Goal: Information Seeking & Learning: Learn about a topic

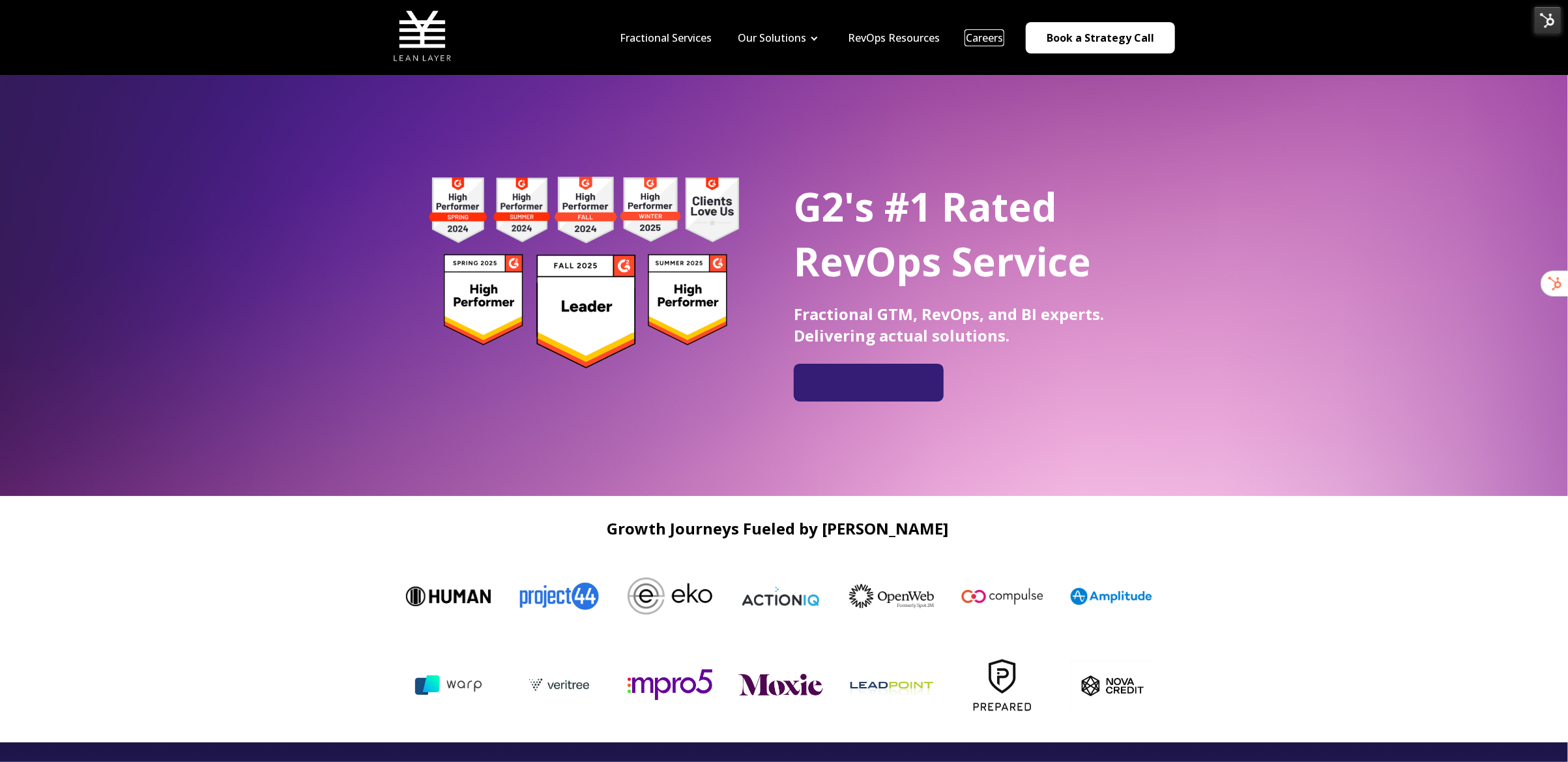
click at [996, 39] on link "Careers" at bounding box center [985, 37] width 37 height 14
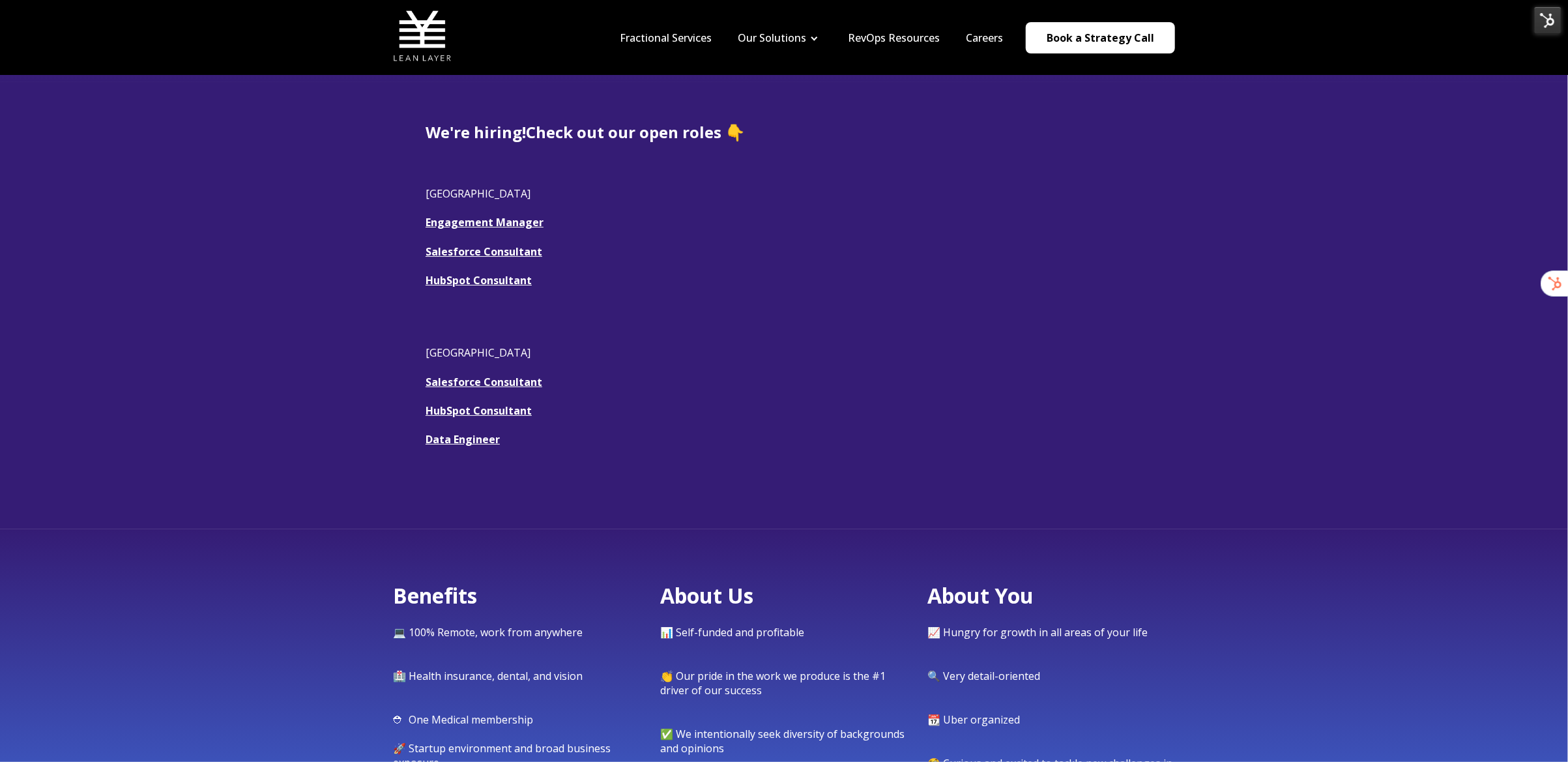
scroll to position [292, 0]
click at [525, 228] on link "Engagement Manager" at bounding box center [484, 224] width 118 height 14
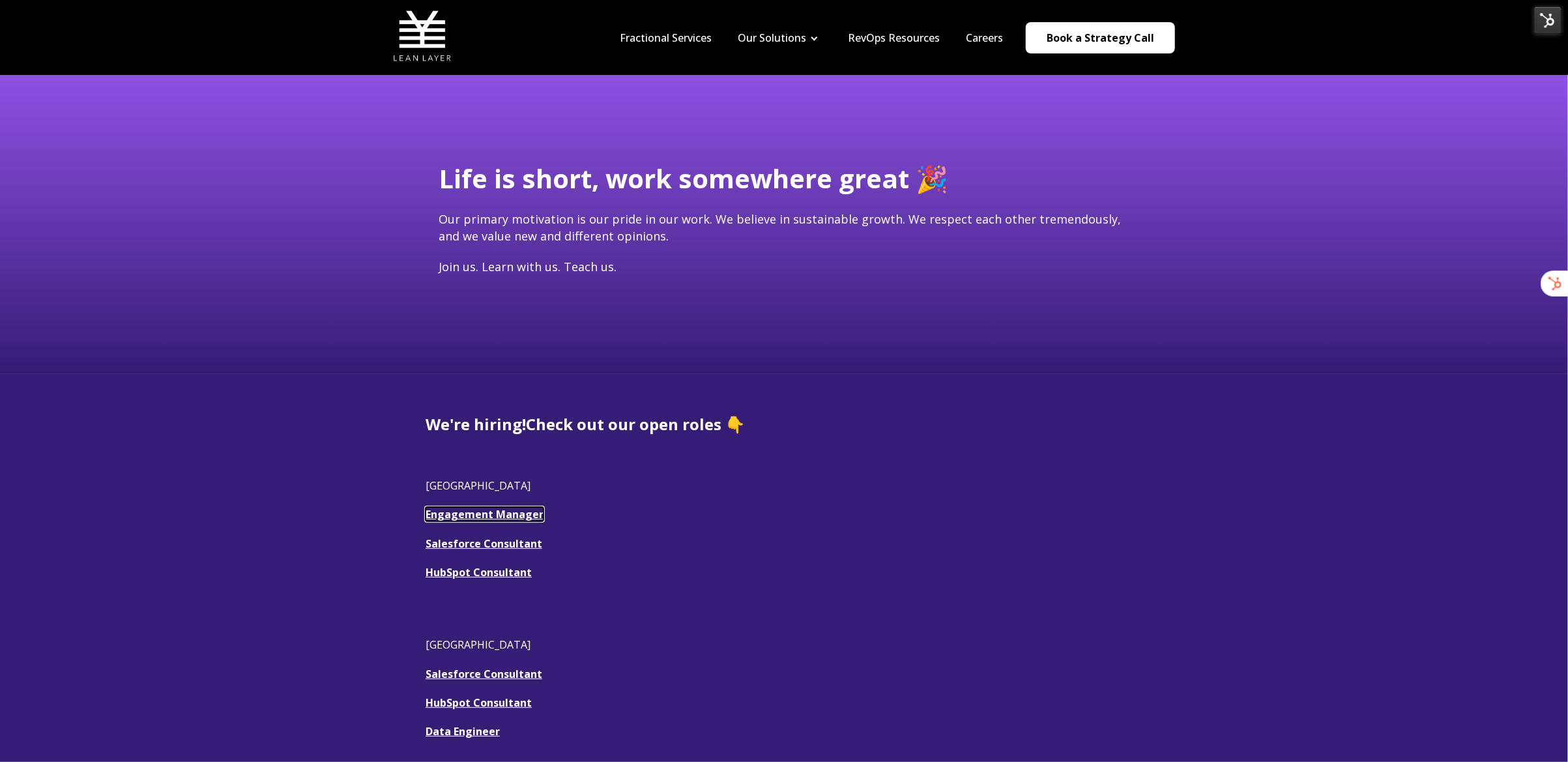
scroll to position [0, 0]
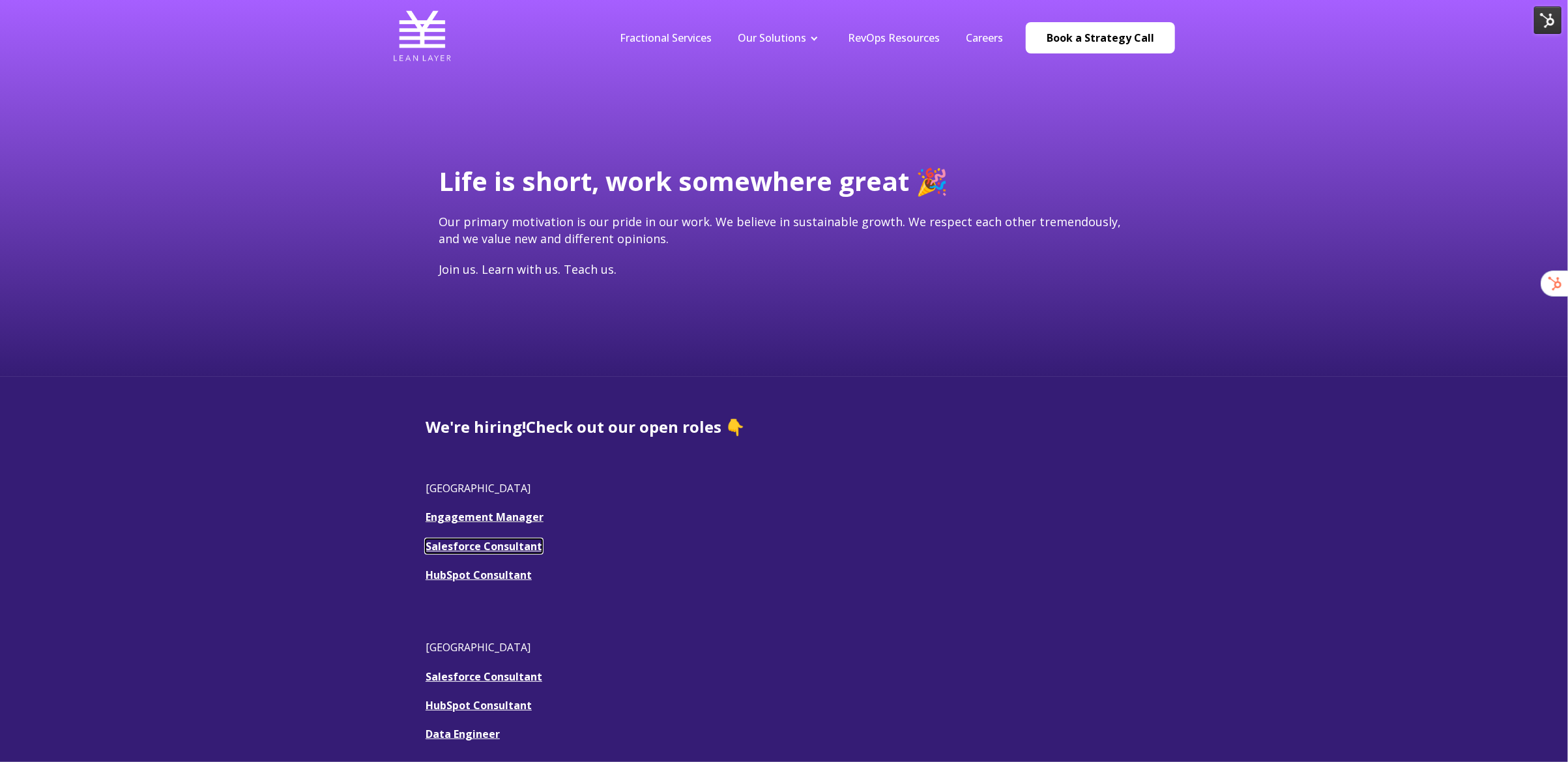
click at [499, 548] on u "Salesforce Consultant" at bounding box center [484, 545] width 117 height 14
click at [481, 546] on u "Salesforce Consultant" at bounding box center [484, 545] width 117 height 14
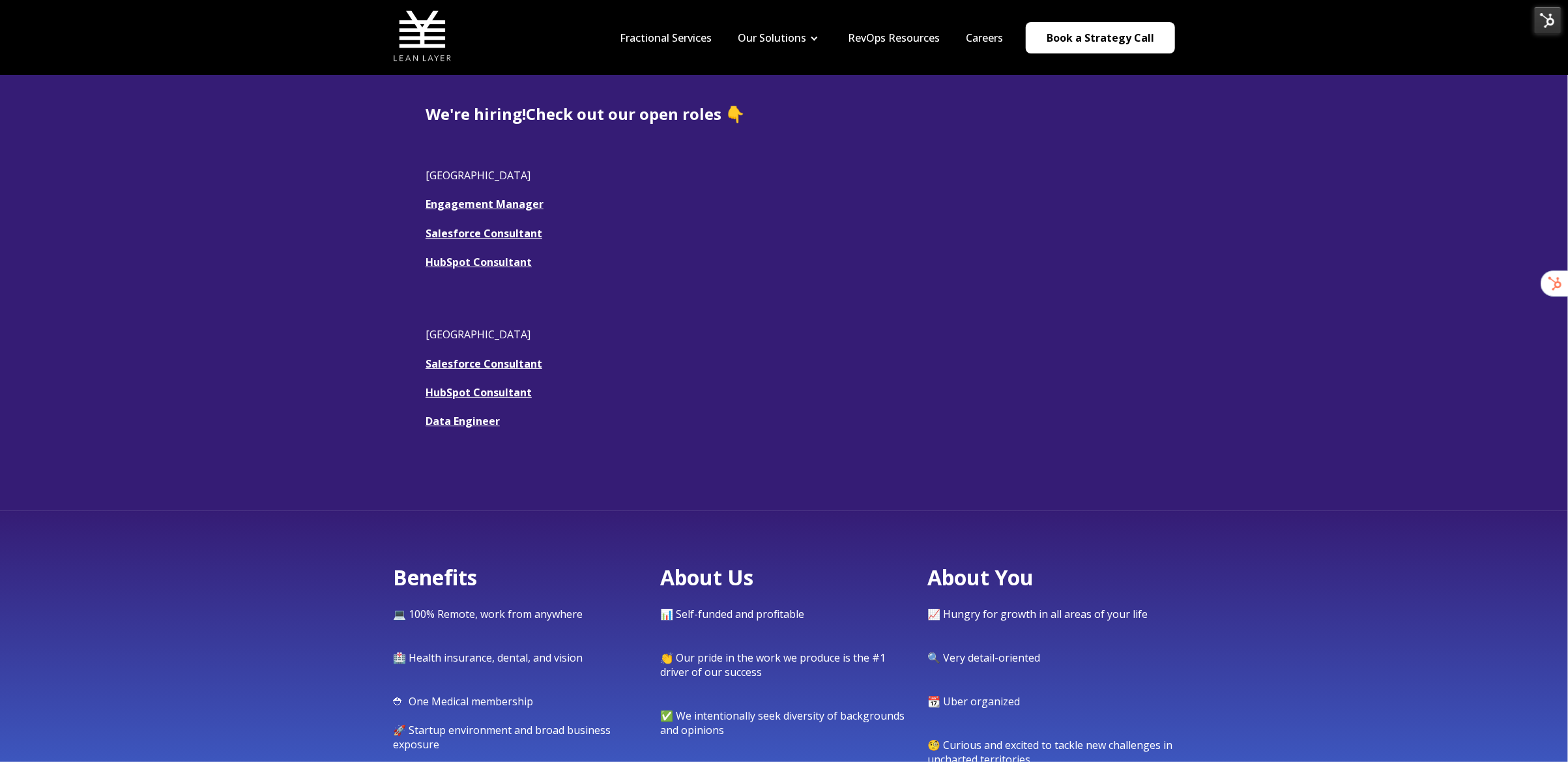
scroll to position [305, 0]
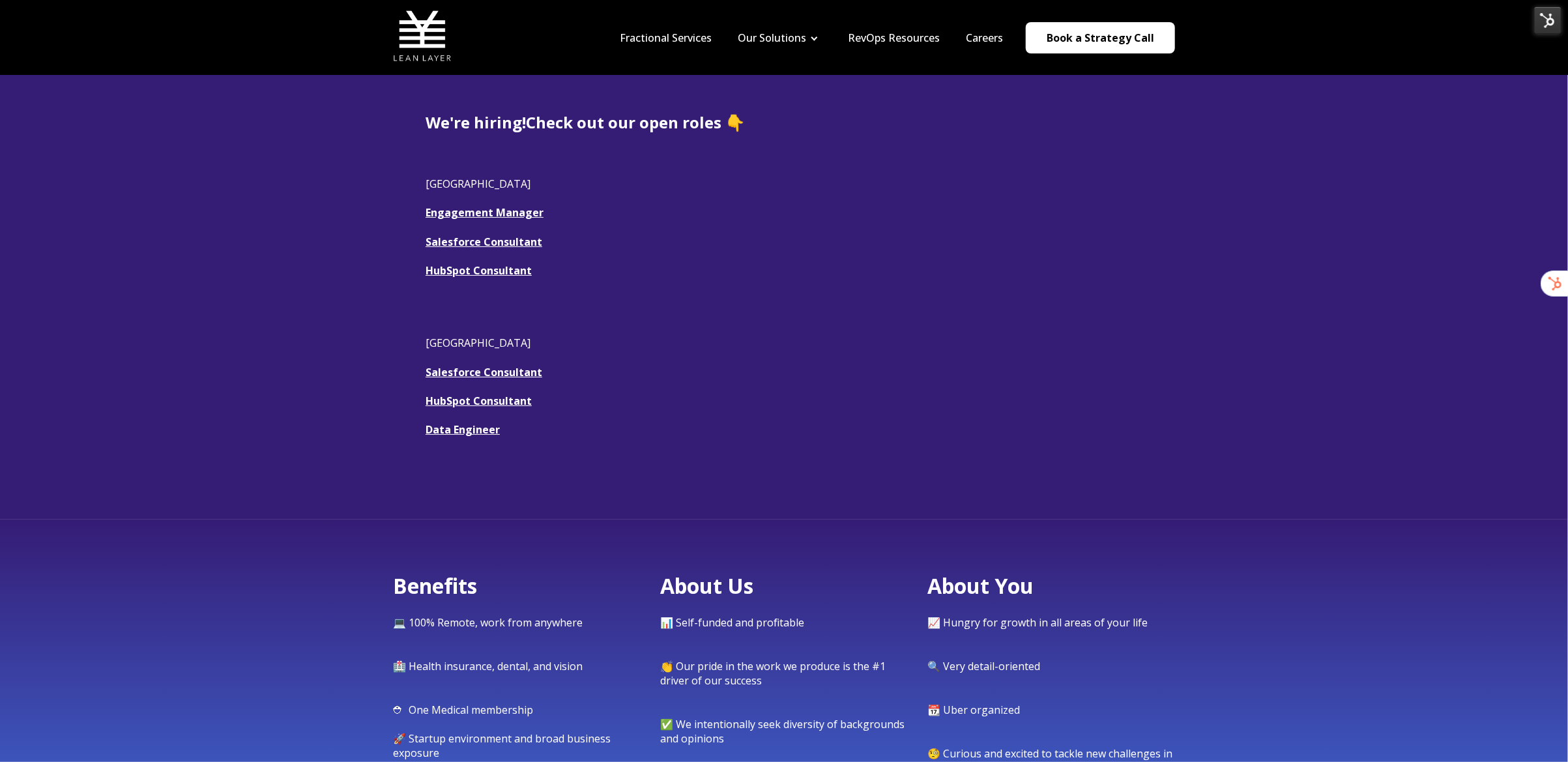
click at [883, 260] on span "We're hiring! Check out our open roles 👇 USA Engagement Manager Salesforce Cons…" at bounding box center [784, 289] width 717 height 355
click at [1547, 12] on img at bounding box center [1547, 20] width 27 height 27
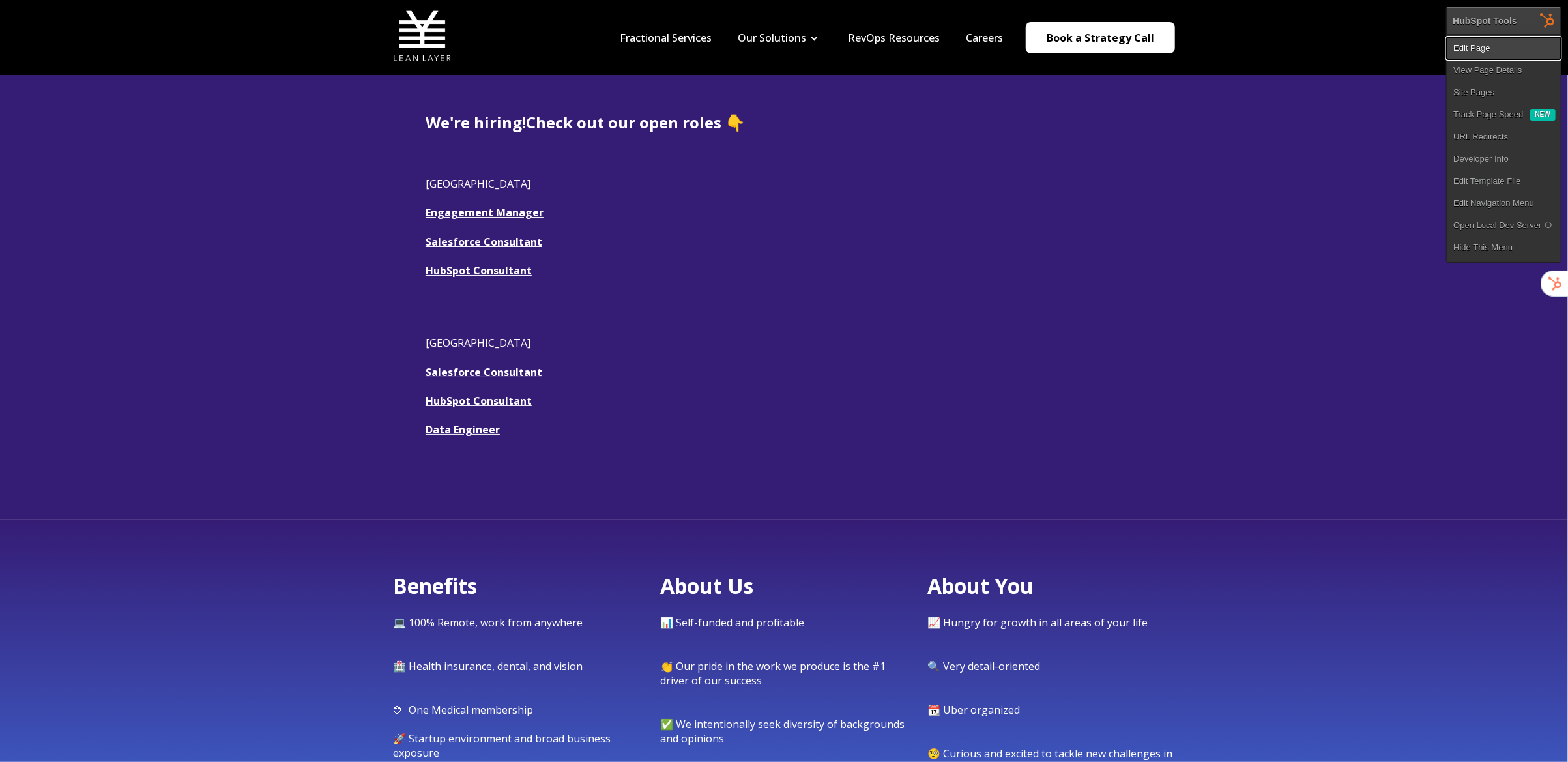
click at [1495, 54] on link "Edit Page" at bounding box center [1503, 48] width 114 height 22
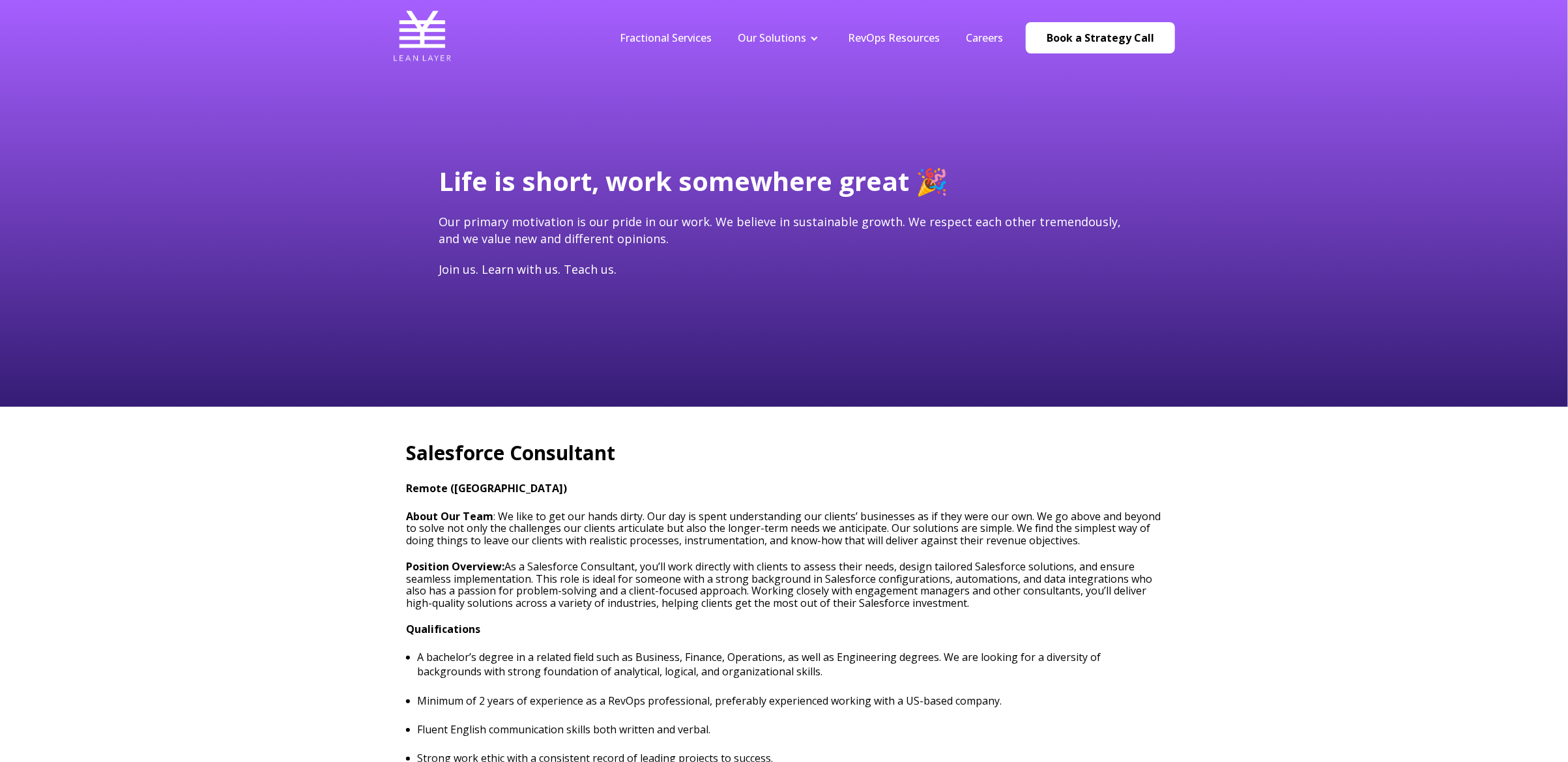
drag, startPoint x: 0, startPoint y: 0, endPoint x: 621, endPoint y: 581, distance: 850.4
click at [625, 579] on span "As a Salesforce Consultant, you’ll work directly with clients to assess their n…" at bounding box center [778, 585] width 746 height 50
type input "[EMAIL_ADDRESS][DOMAIN_NAME]"
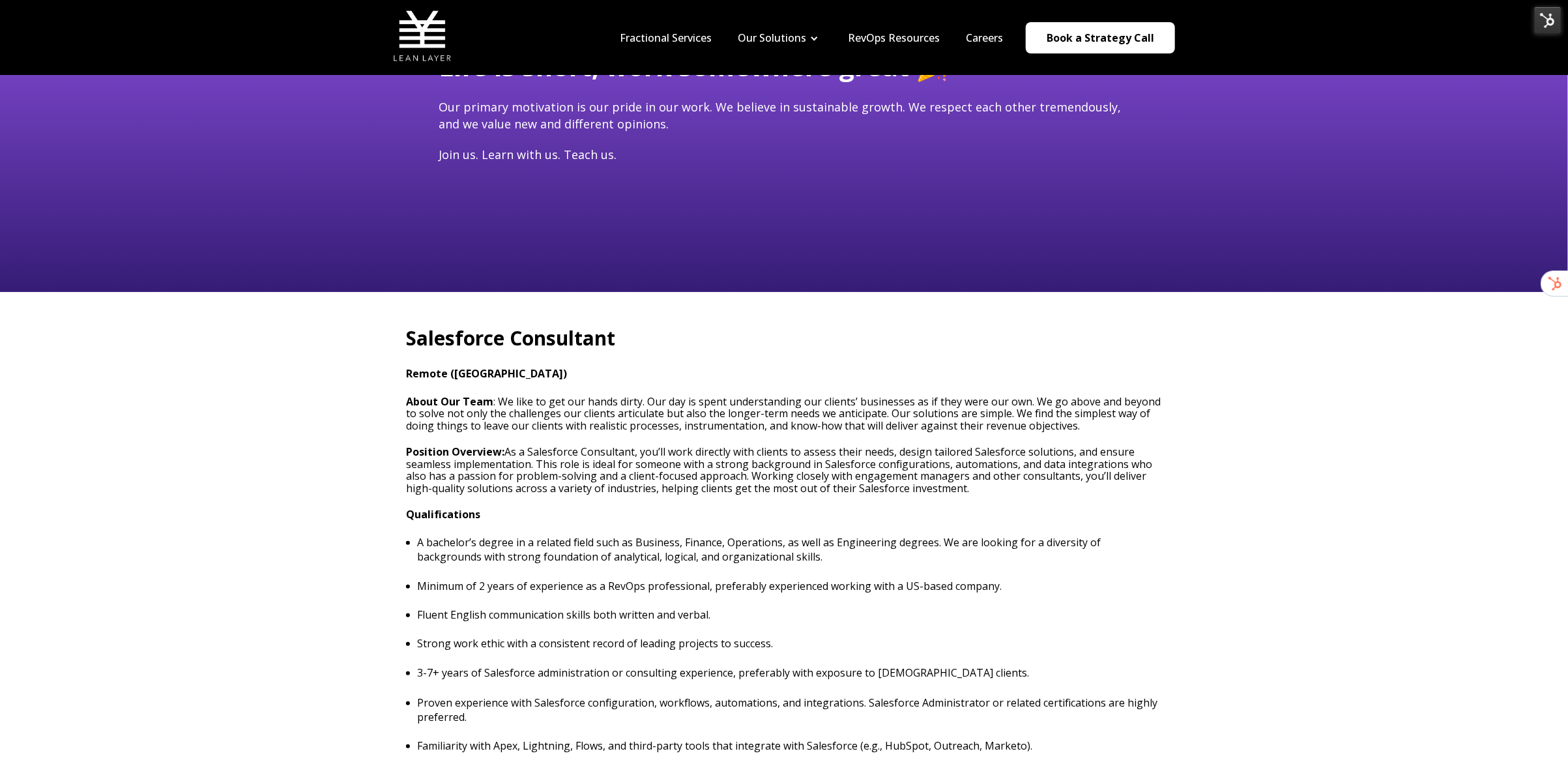
scroll to position [106, 0]
